Goal: Information Seeking & Learning: Compare options

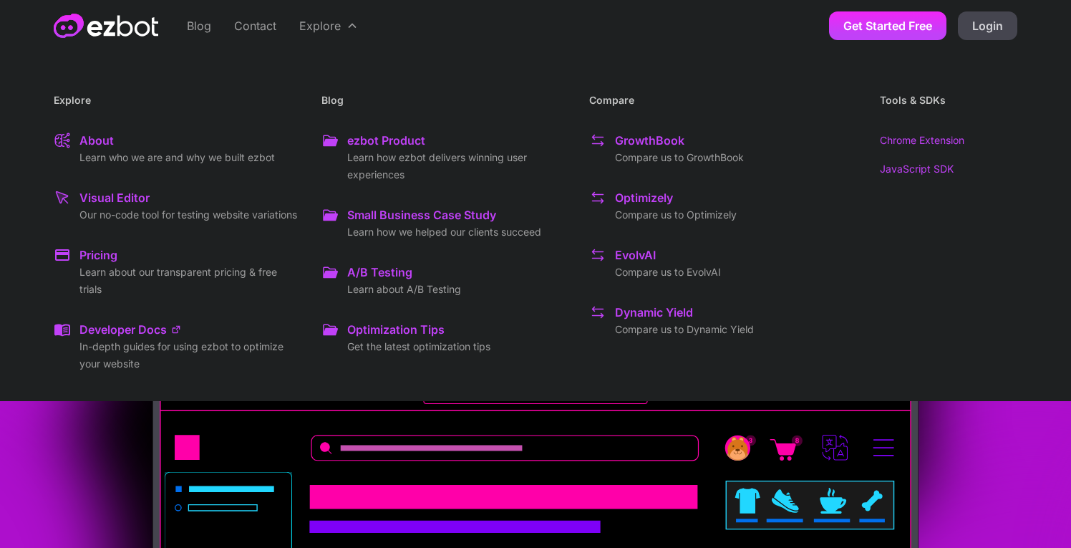
click at [654, 202] on div "Optimizely" at bounding box center [644, 197] width 58 height 17
click at [625, 259] on div "EvolvAI" at bounding box center [635, 254] width 41 height 17
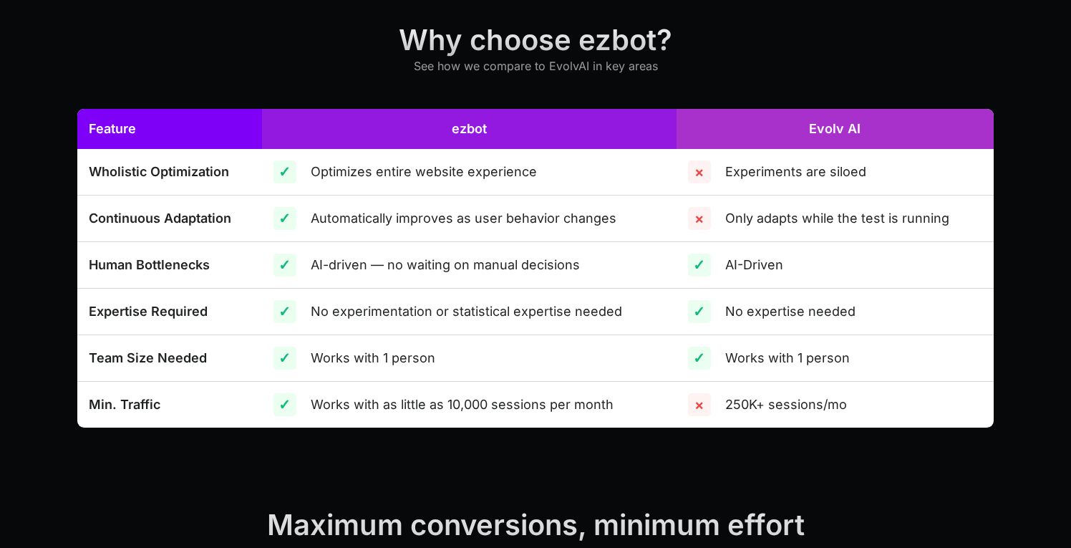
scroll to position [475, 0]
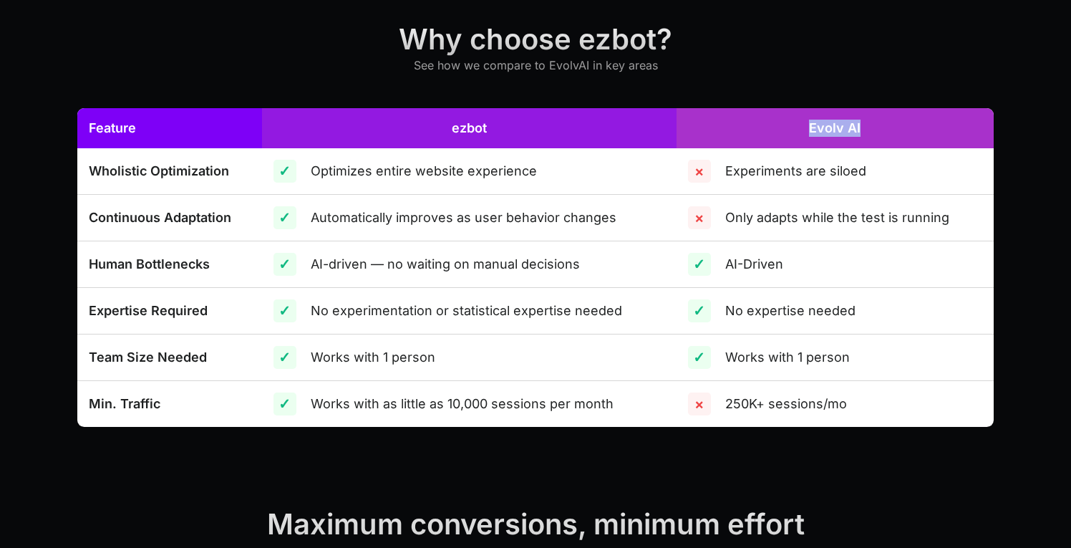
drag, startPoint x: 808, startPoint y: 129, endPoint x: 874, endPoint y: 127, distance: 66.6
click at [874, 128] on th "Evolv AI" at bounding box center [835, 128] width 317 height 40
copy link "Evolv AI"
click at [903, 215] on div "Only adapts while the test is running" at bounding box center [837, 218] width 224 height 20
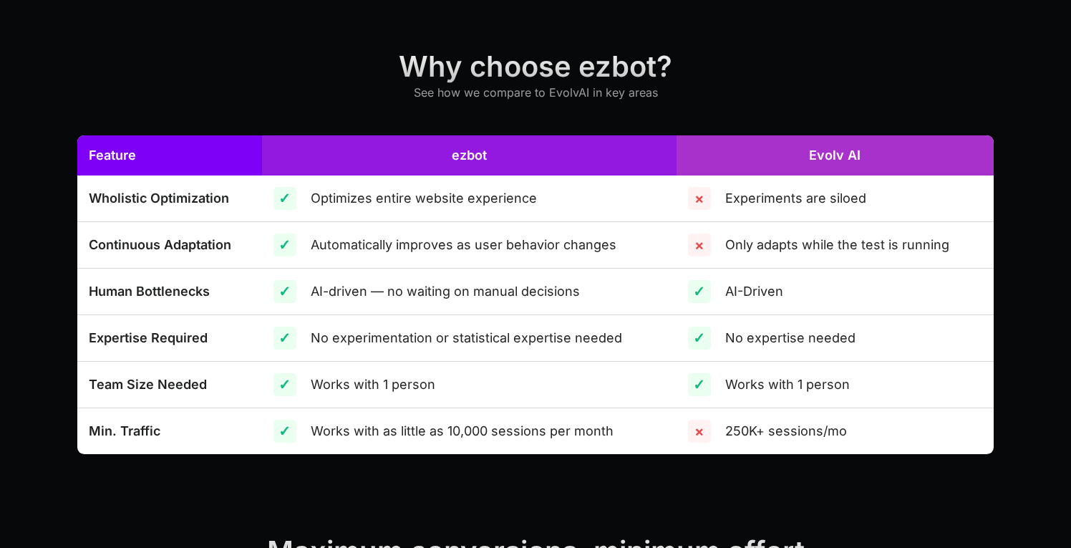
scroll to position [0, 0]
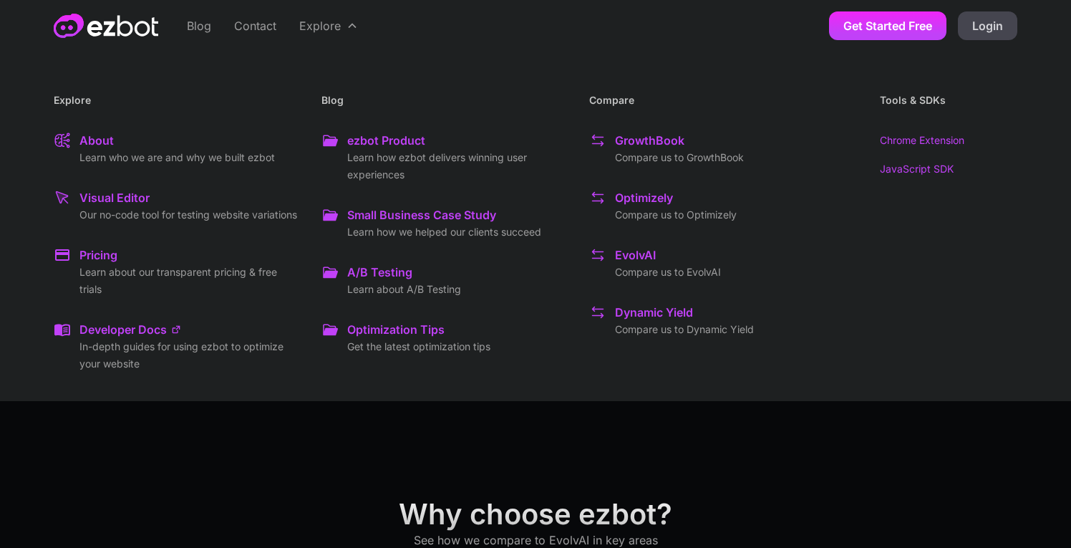
click at [663, 144] on div "GrowthBook" at bounding box center [649, 140] width 69 height 17
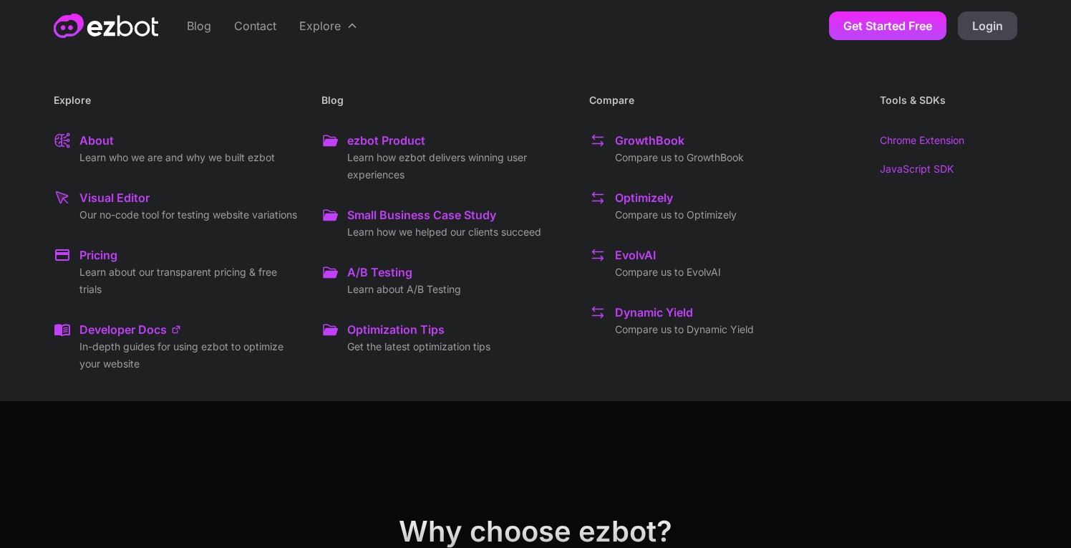
click at [636, 313] on div "Dynamic Yield" at bounding box center [654, 312] width 78 height 17
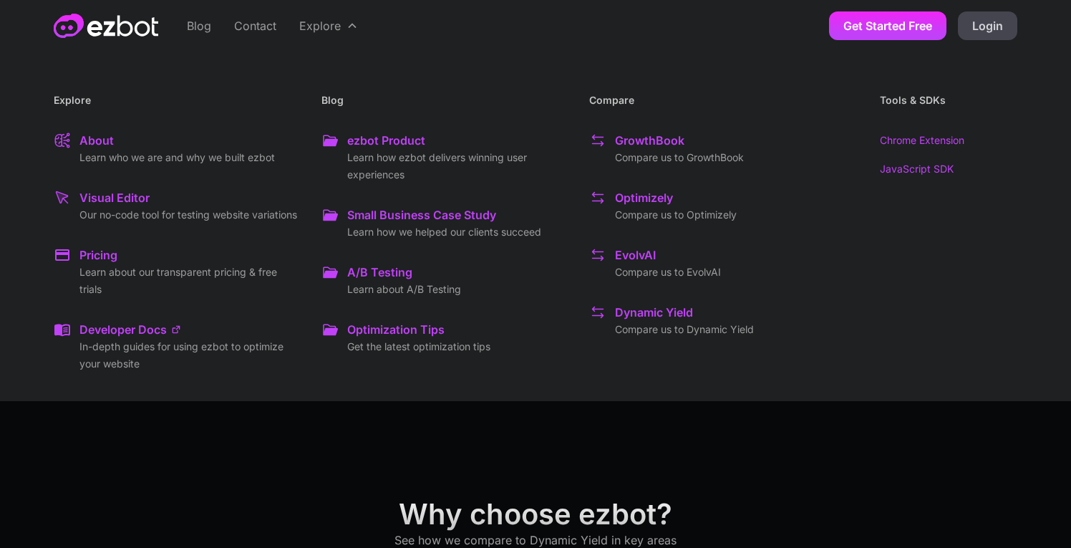
click at [163, 283] on p "Learn about our transparent pricing & free trials" at bounding box center [188, 280] width 219 height 34
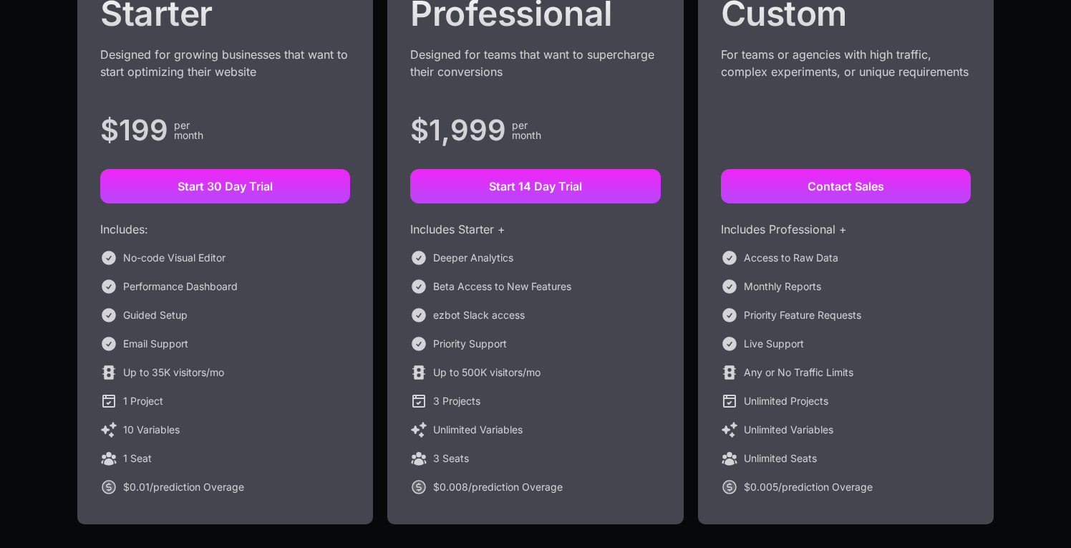
scroll to position [299, 0]
click at [167, 430] on div "10 Variables" at bounding box center [151, 428] width 57 height 17
click at [179, 387] on div "No-code Visual Editor Performance Dashboard Guided Setup Email Support Up to 35…" at bounding box center [225, 371] width 250 height 246
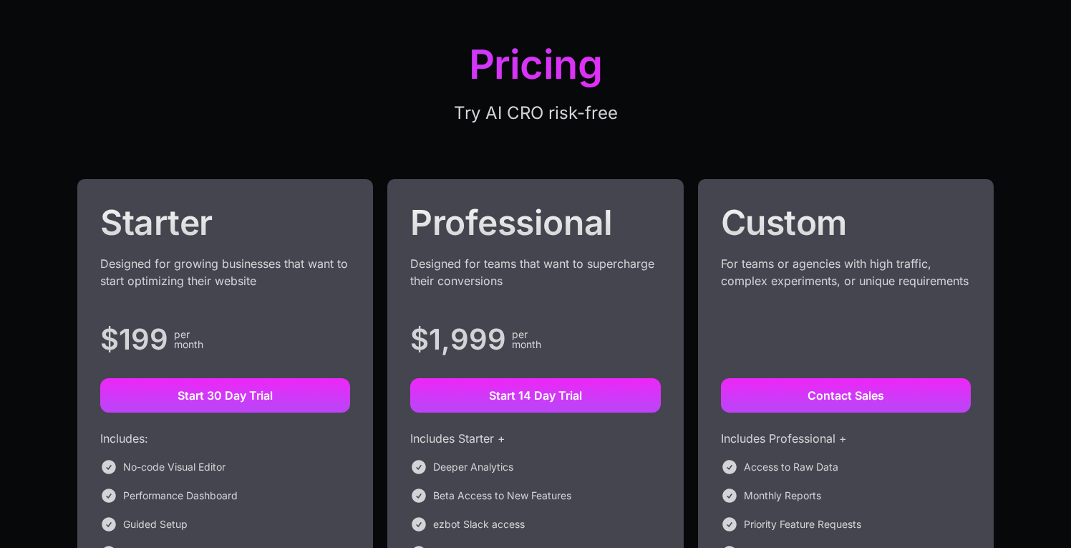
scroll to position [0, 0]
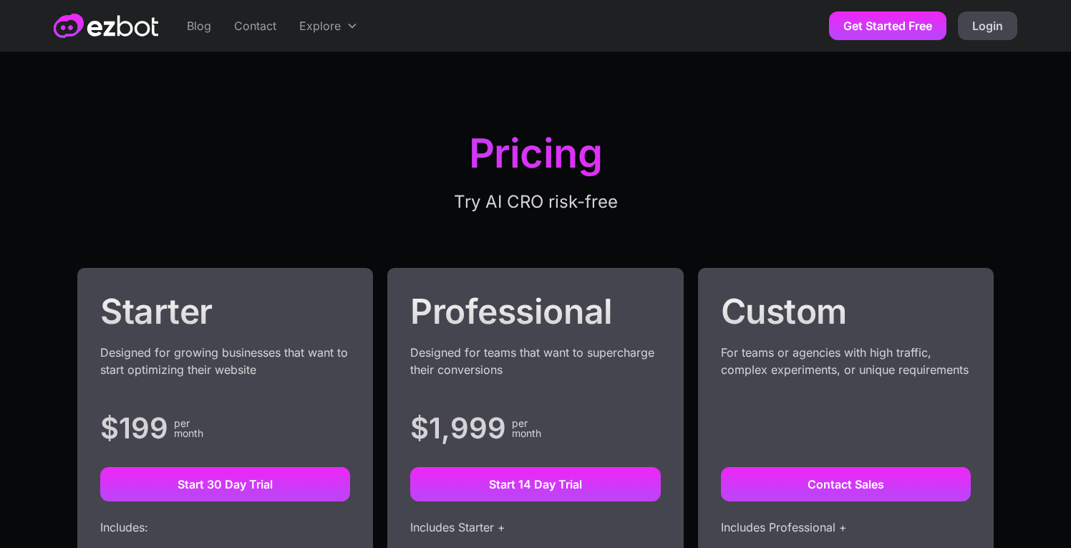
click at [115, 22] on img "home" at bounding box center [106, 26] width 105 height 24
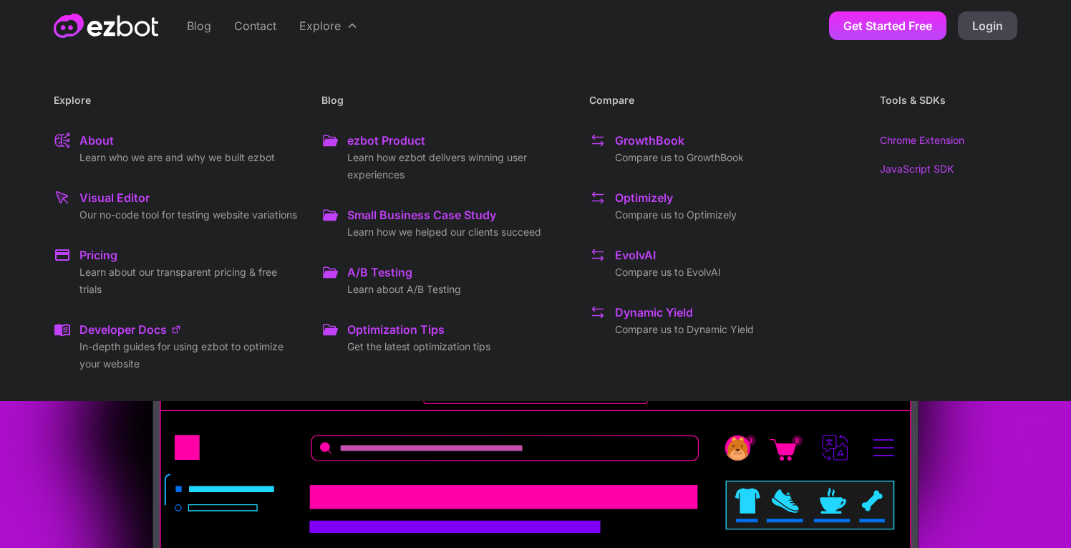
click at [899, 170] on link "JavaScript SDK" at bounding box center [948, 168] width 137 height 17
